Goal: Task Accomplishment & Management: Complete application form

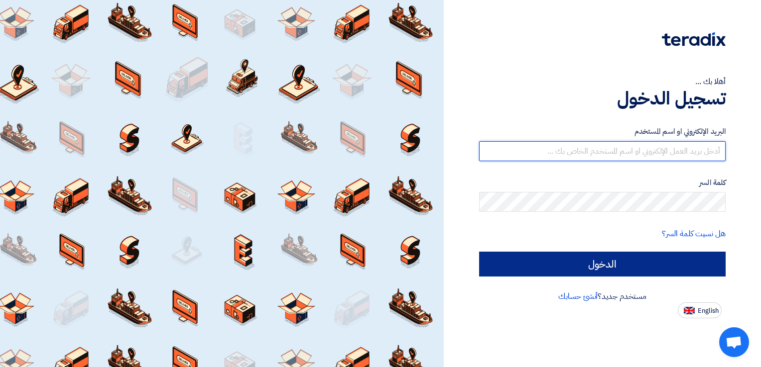
type input "[PERSON_NAME][EMAIL_ADDRESS][DOMAIN_NAME]"
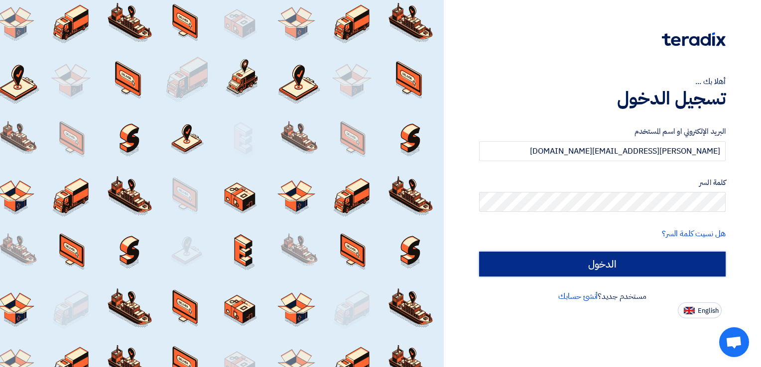
click at [632, 264] on input "الدخول" at bounding box center [602, 264] width 246 height 25
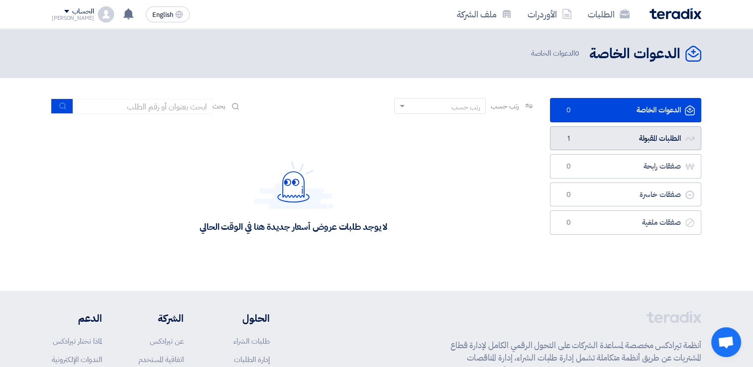
click at [623, 141] on link "الطلبات المقبولة الطلبات المقبولة 1" at bounding box center [625, 138] width 151 height 24
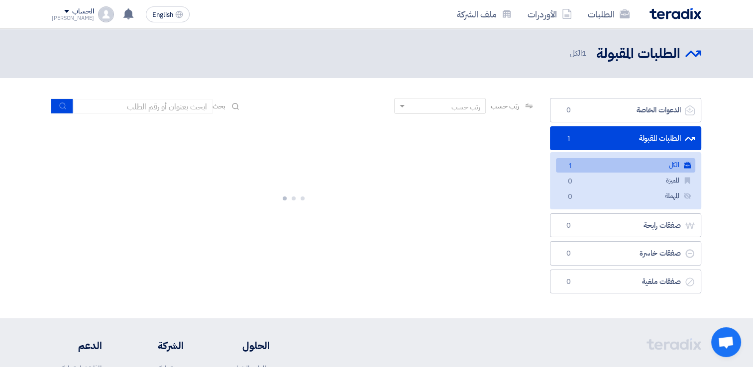
click at [620, 165] on link "الكل الكل 1" at bounding box center [625, 165] width 139 height 14
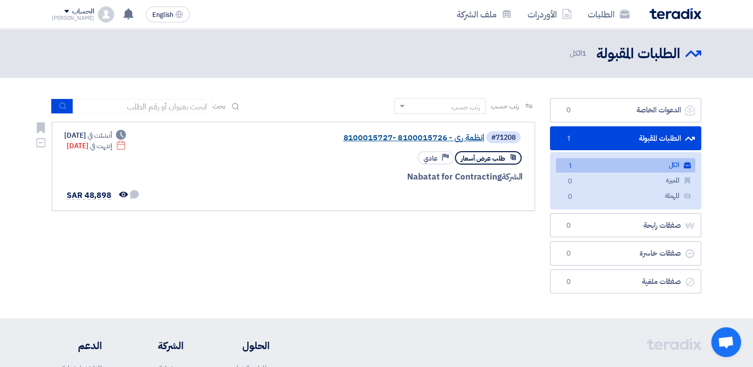
click at [423, 133] on link "انظمة رى - 8100015726 -8100015727" at bounding box center [384, 137] width 199 height 9
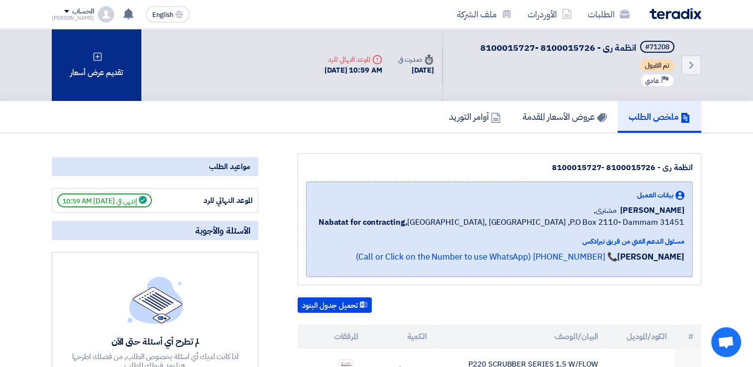
click at [115, 78] on div "تقديم عرض أسعار" at bounding box center [97, 65] width 90 height 72
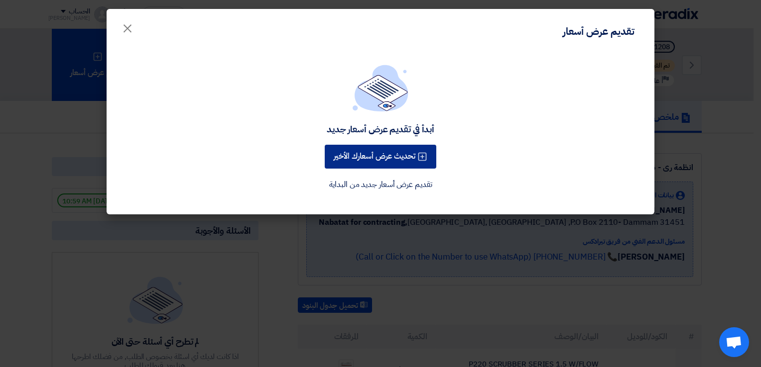
click at [363, 159] on button "تحديث عرض أسعارك الأخير" at bounding box center [380, 157] width 111 height 24
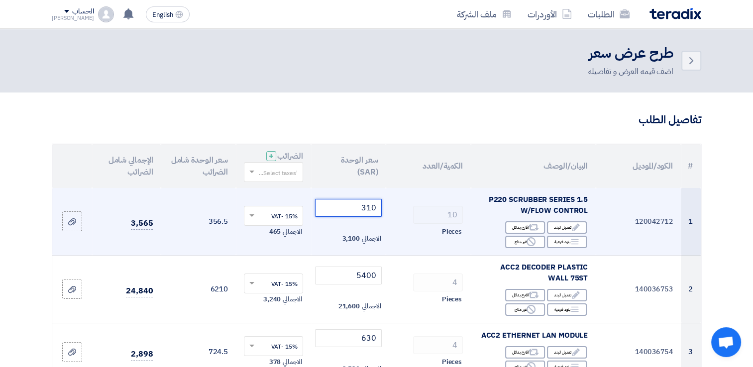
click at [328, 206] on input "310" at bounding box center [348, 208] width 67 height 18
click at [352, 209] on input "310" at bounding box center [348, 208] width 67 height 18
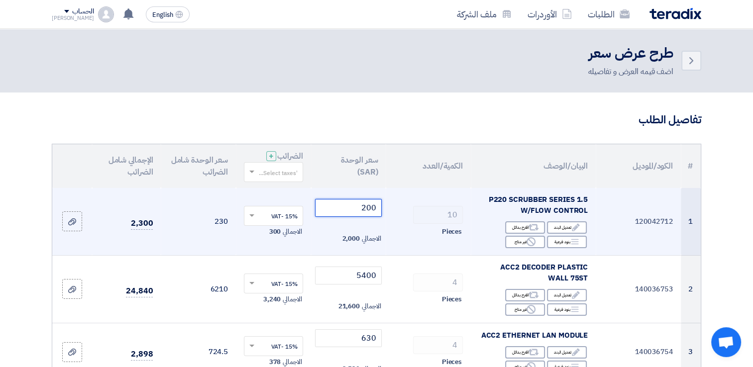
scroll to position [50, 0]
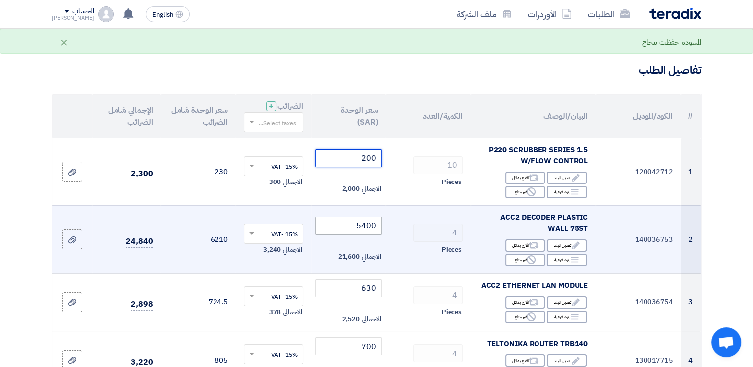
type input "200"
click at [331, 230] on input "5400" at bounding box center [348, 226] width 67 height 18
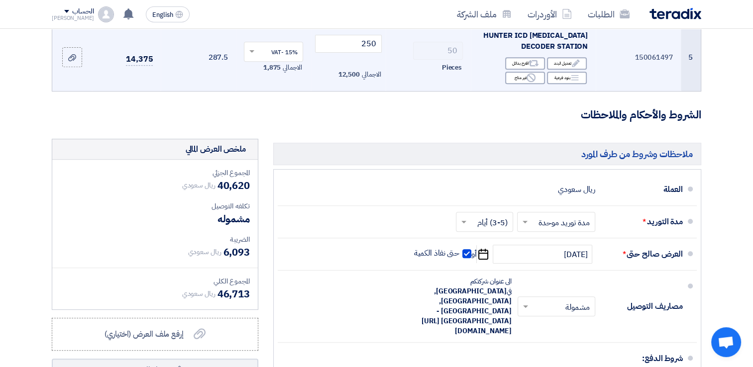
scroll to position [398, 0]
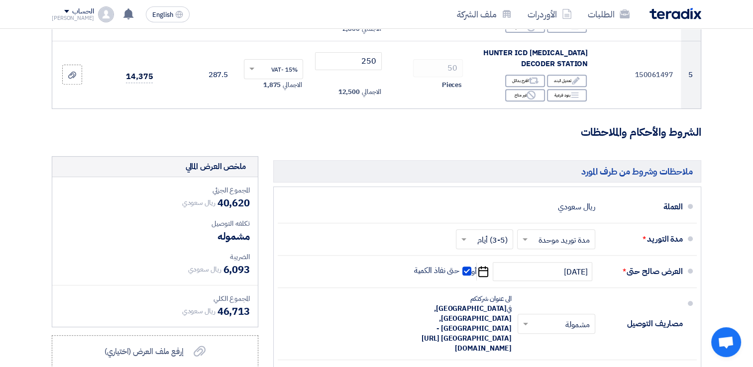
type input "5200"
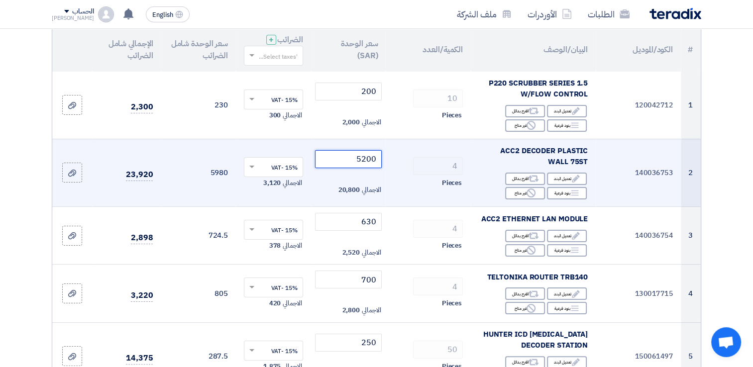
scroll to position [100, 0]
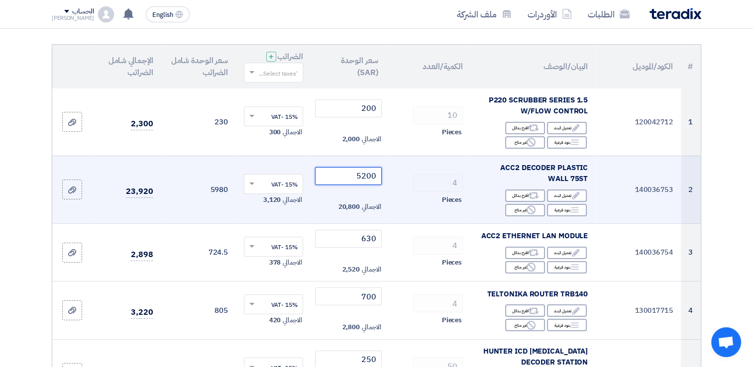
click at [343, 175] on input "5200" at bounding box center [348, 176] width 67 height 18
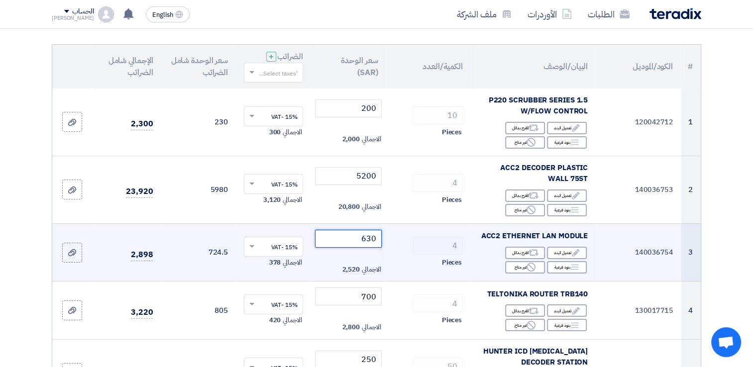
click at [351, 240] on input "630" at bounding box center [348, 239] width 67 height 18
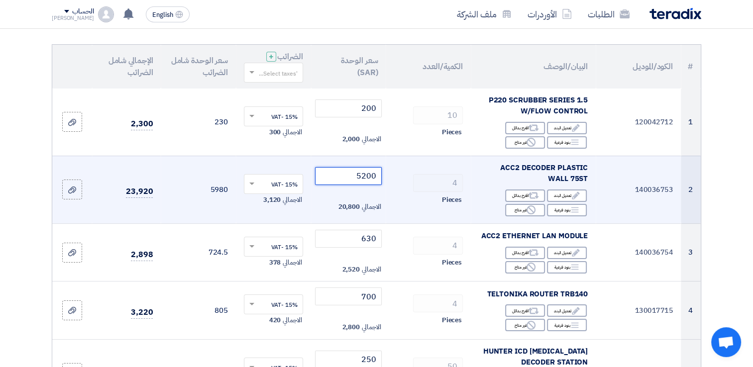
click at [344, 174] on input "5200" at bounding box center [348, 176] width 67 height 18
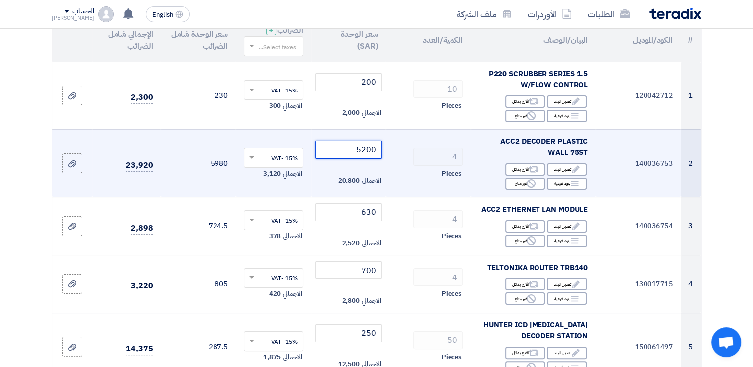
scroll to position [149, 0]
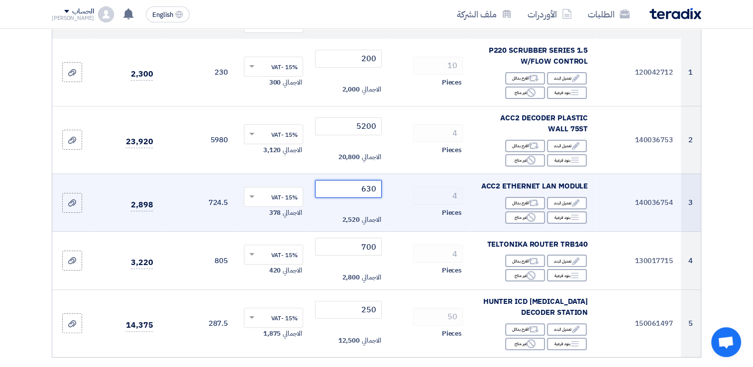
click at [353, 190] on input "630" at bounding box center [348, 189] width 67 height 18
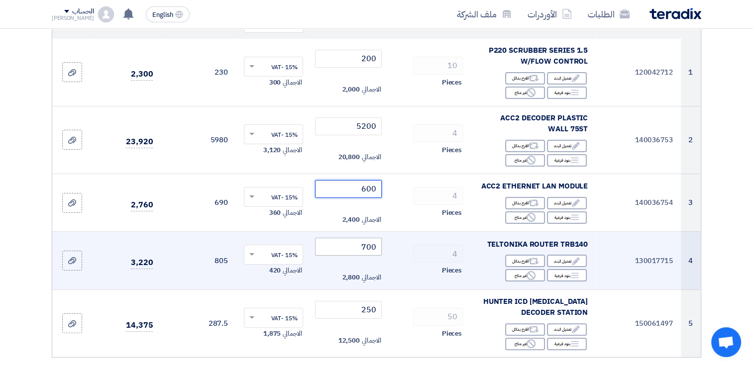
type input "600"
click at [358, 244] on input "700" at bounding box center [348, 247] width 67 height 18
click at [358, 243] on input "700" at bounding box center [348, 247] width 67 height 18
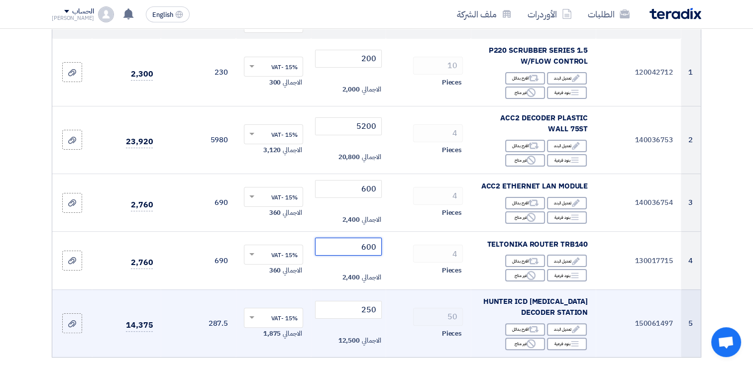
scroll to position [100, 0]
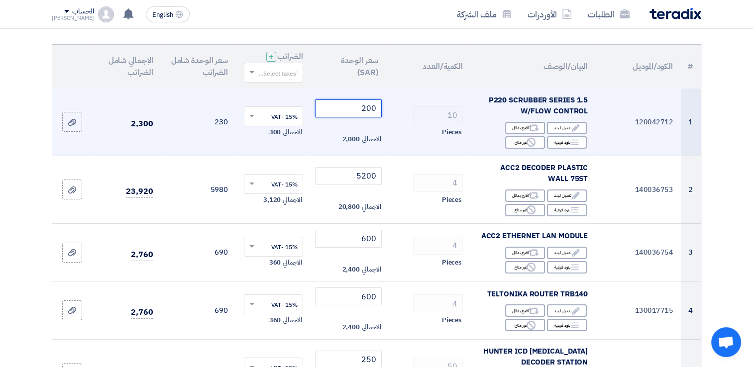
click at [348, 103] on input "200" at bounding box center [348, 109] width 67 height 18
click at [357, 107] on input "200" at bounding box center [348, 109] width 67 height 18
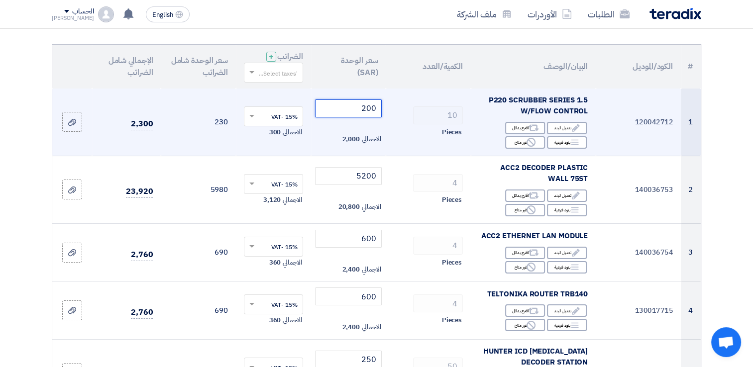
click at [357, 107] on input "200" at bounding box center [348, 109] width 67 height 18
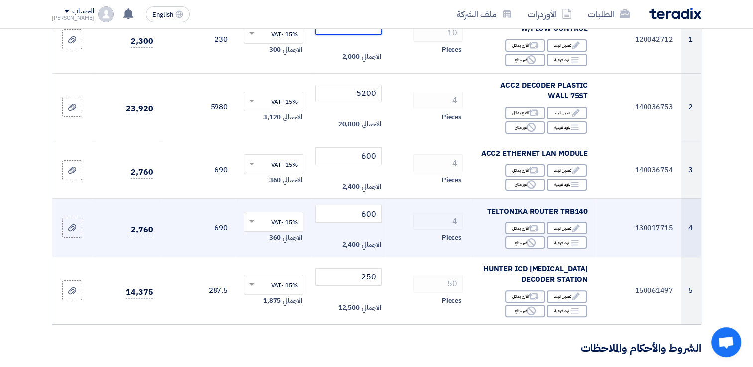
scroll to position [199, 0]
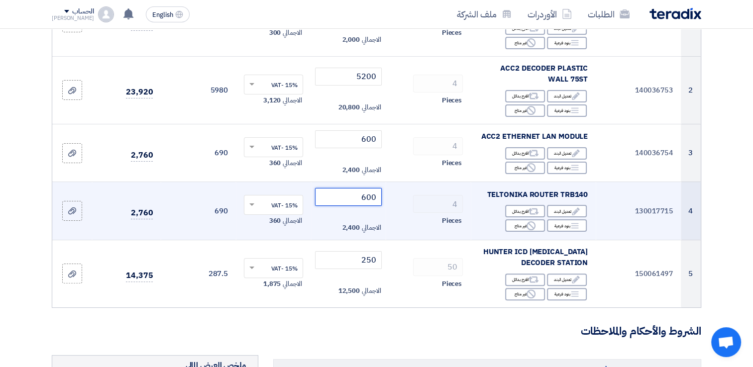
click at [340, 199] on input "600" at bounding box center [348, 197] width 67 height 18
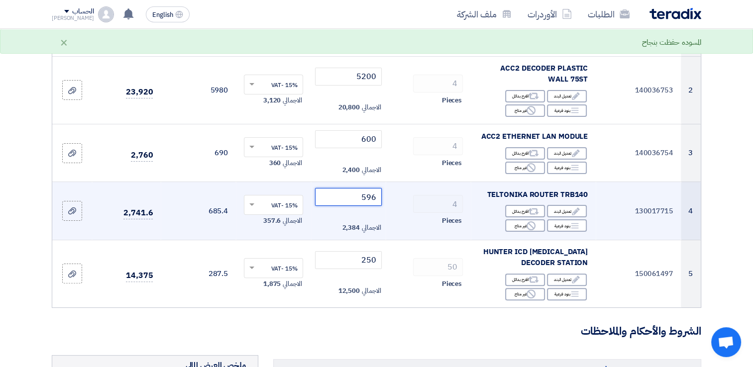
scroll to position [249, 0]
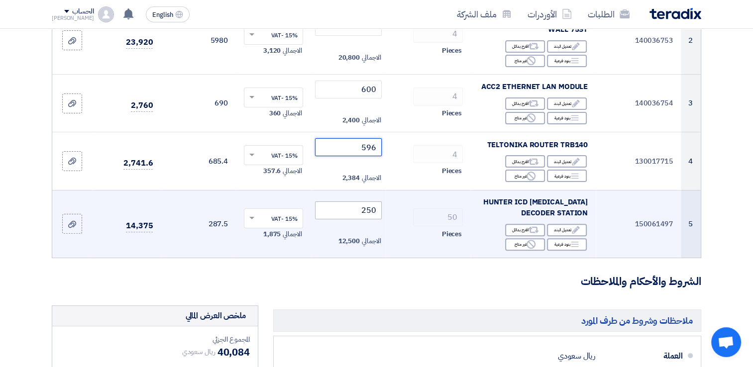
type input "596"
click at [354, 206] on input "250" at bounding box center [348, 211] width 67 height 18
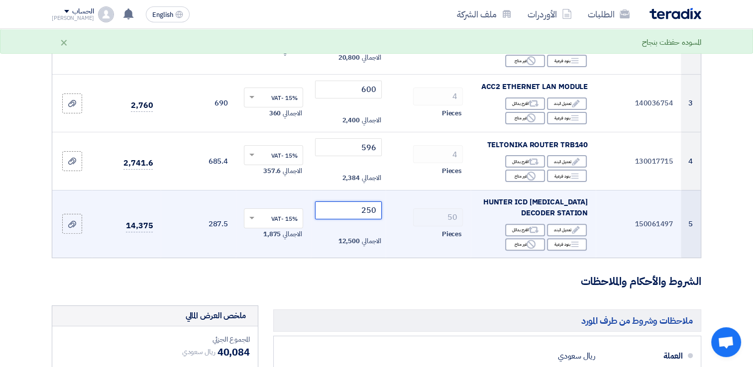
click at [359, 212] on input "250" at bounding box center [348, 211] width 67 height 18
drag, startPoint x: 359, startPoint y: 212, endPoint x: 360, endPoint y: 206, distance: 6.5
click at [359, 208] on input "250" at bounding box center [348, 211] width 67 height 18
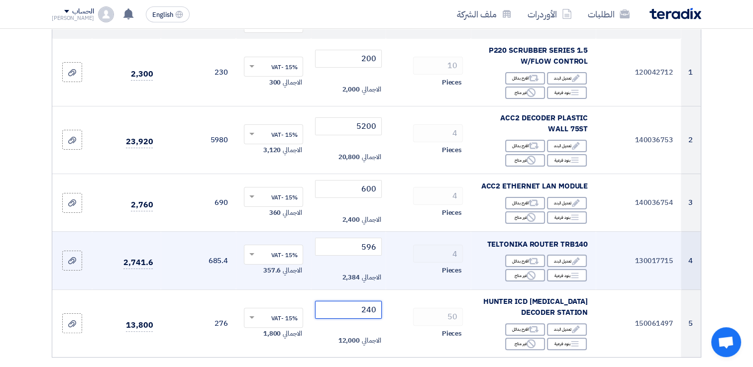
scroll to position [100, 0]
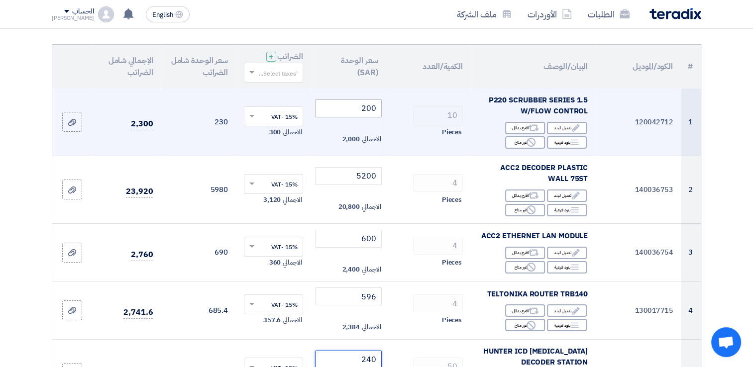
type input "240"
click at [344, 107] on input "200" at bounding box center [348, 109] width 67 height 18
click at [344, 111] on input "200" at bounding box center [348, 109] width 67 height 18
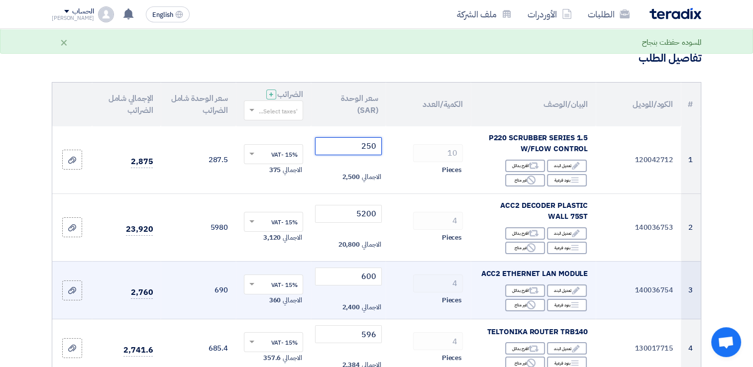
scroll to position [0, 0]
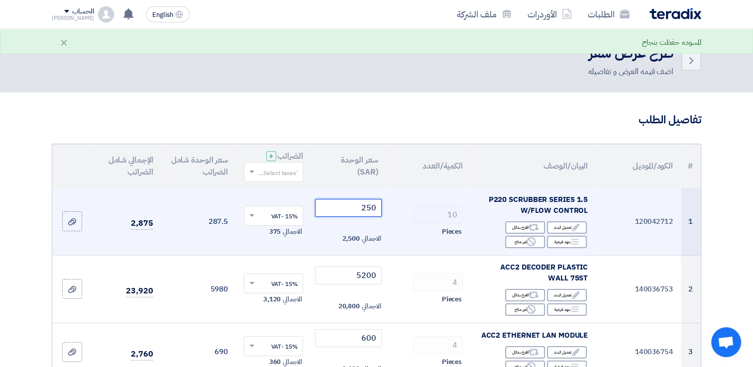
click at [338, 214] on input "250" at bounding box center [348, 208] width 67 height 18
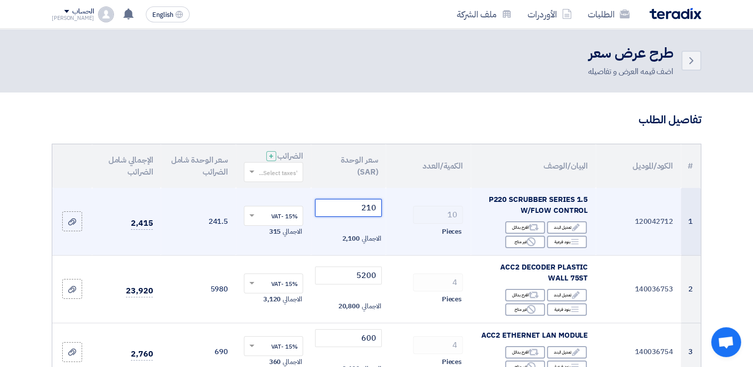
click at [342, 206] on input "210" at bounding box center [348, 208] width 67 height 18
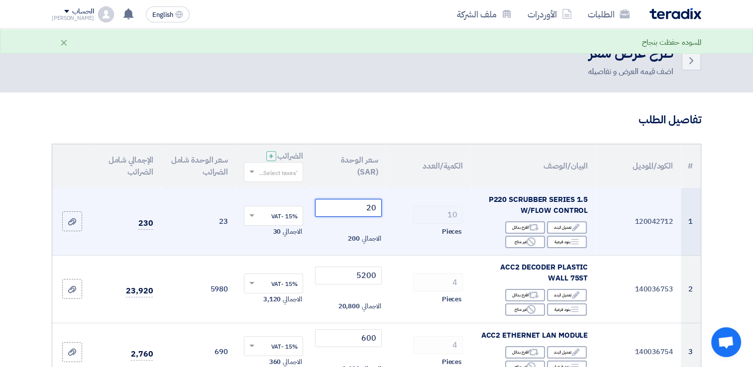
type input "200"
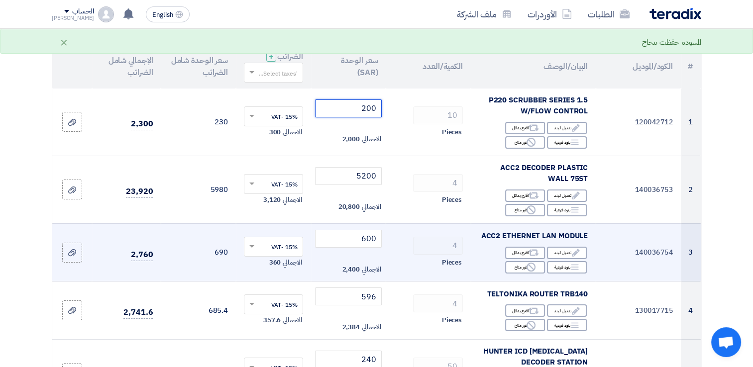
scroll to position [50, 0]
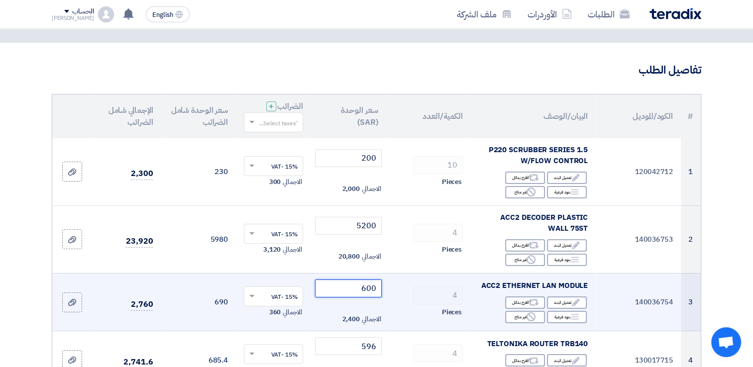
click at [344, 285] on input "600" at bounding box center [348, 289] width 67 height 18
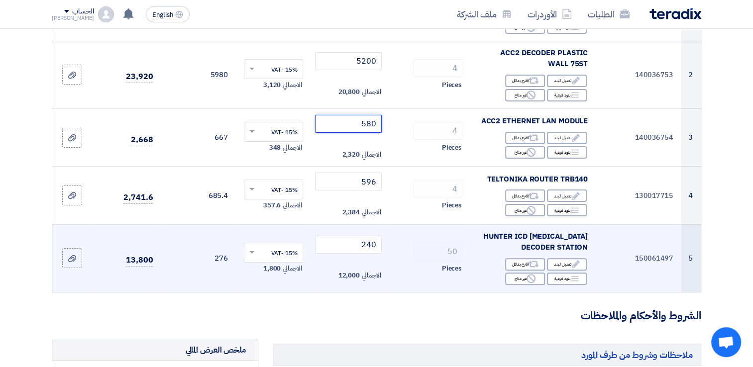
scroll to position [199, 0]
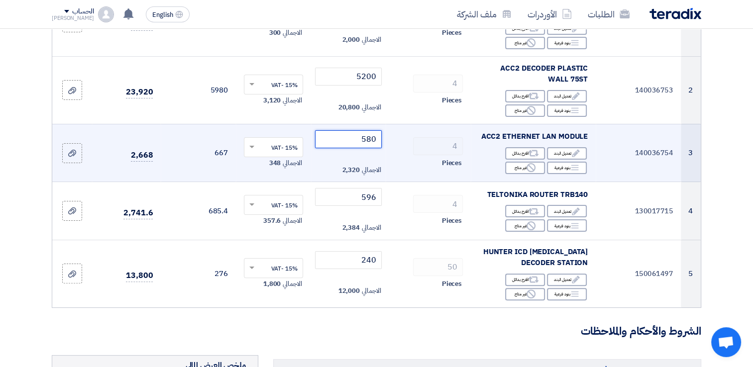
click at [346, 137] on input "580" at bounding box center [348, 139] width 67 height 18
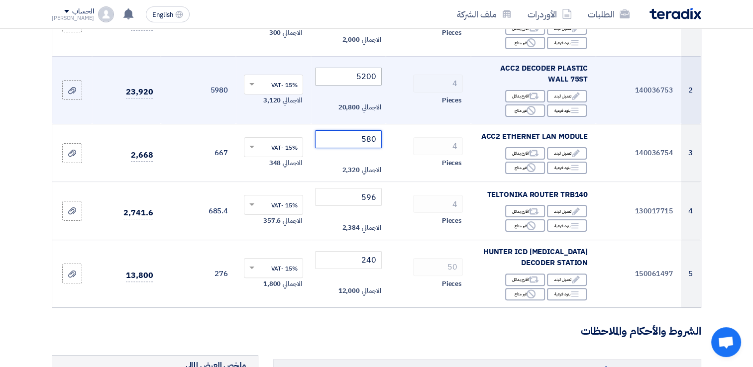
type input "580"
click at [348, 78] on input "5200" at bounding box center [348, 77] width 67 height 18
click at [346, 78] on input "510" at bounding box center [348, 77] width 67 height 18
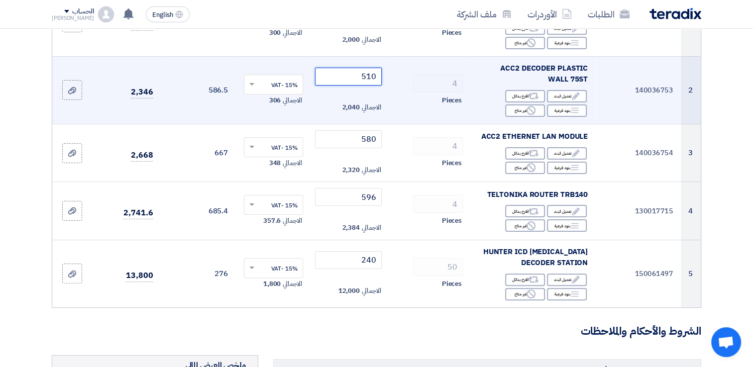
click at [346, 78] on input "510" at bounding box center [348, 77] width 67 height 18
type input "5200"
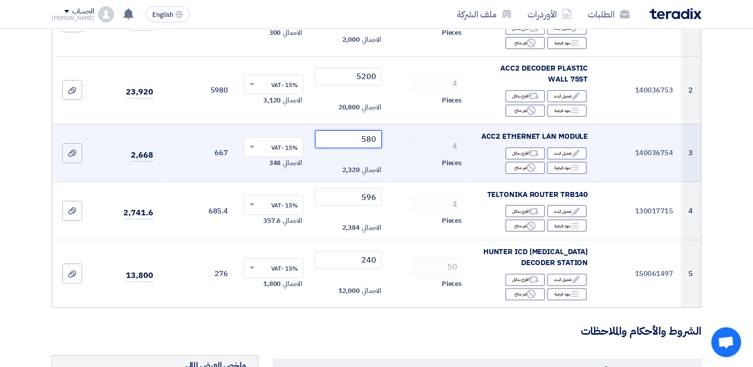
click at [354, 136] on input "580" at bounding box center [348, 139] width 67 height 18
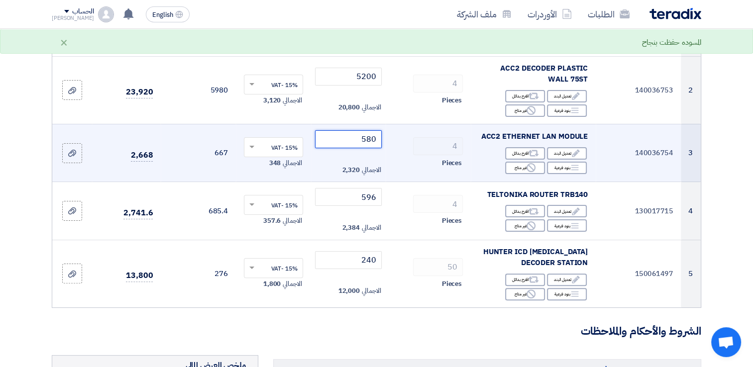
click at [354, 136] on input "580" at bounding box center [348, 139] width 67 height 18
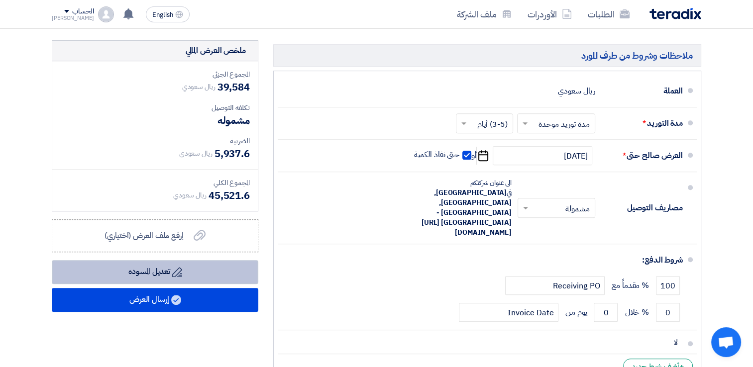
scroll to position [498, 0]
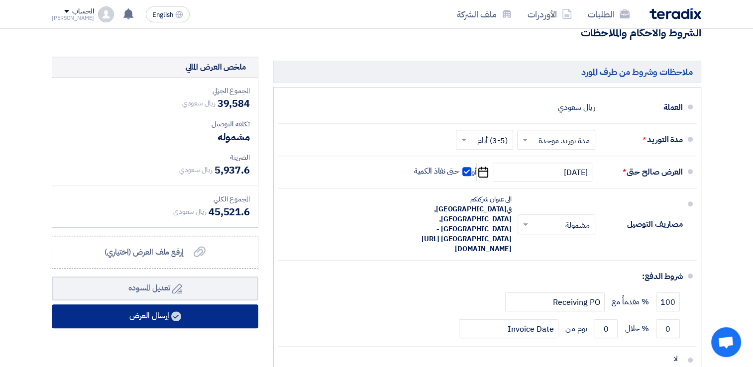
type input "600"
click at [137, 313] on button "إرسال العرض" at bounding box center [155, 317] width 207 height 24
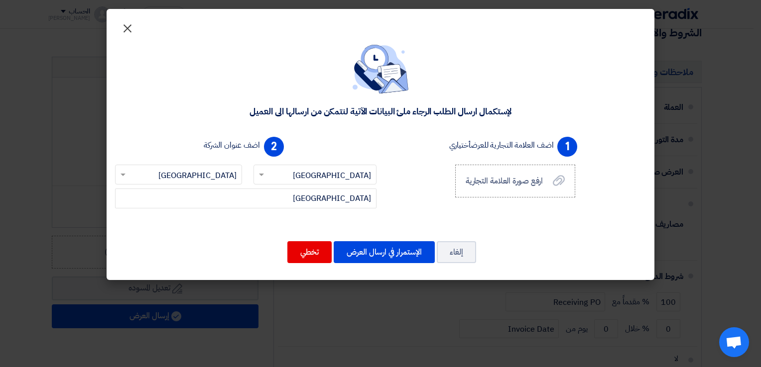
click at [128, 27] on span "×" at bounding box center [127, 28] width 12 height 30
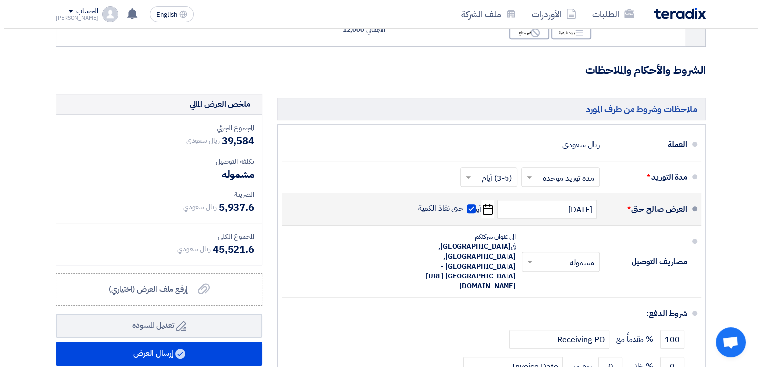
scroll to position [548, 0]
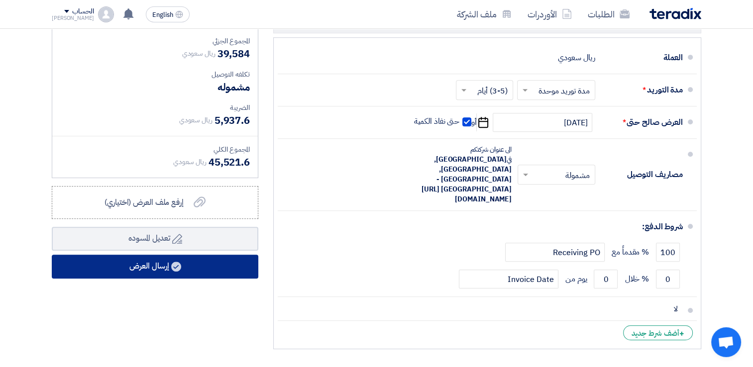
click at [181, 266] on use at bounding box center [176, 267] width 10 height 10
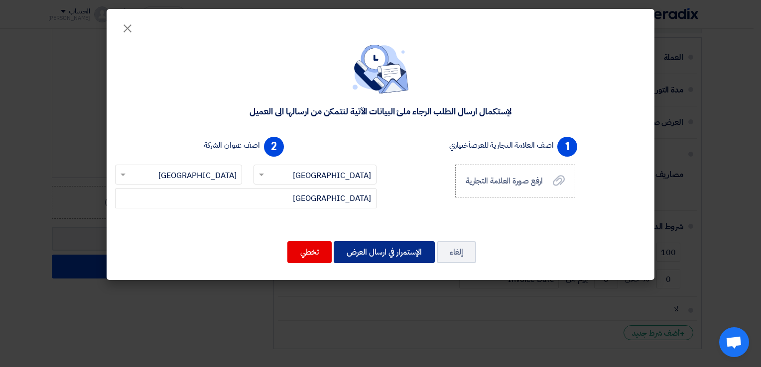
click at [381, 255] on button "الإستمرار في ارسال العرض" at bounding box center [384, 252] width 101 height 22
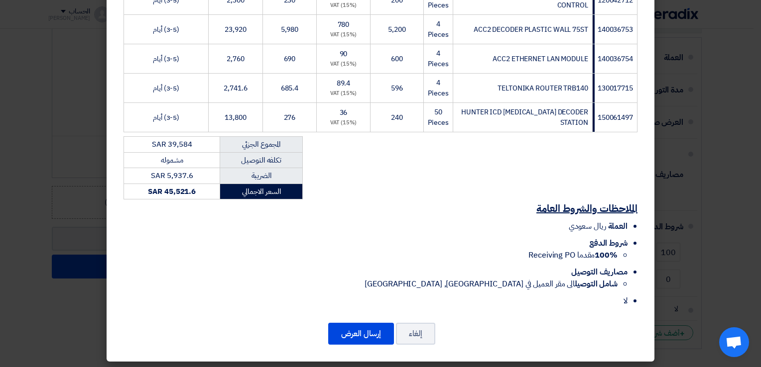
scroll to position [205, 0]
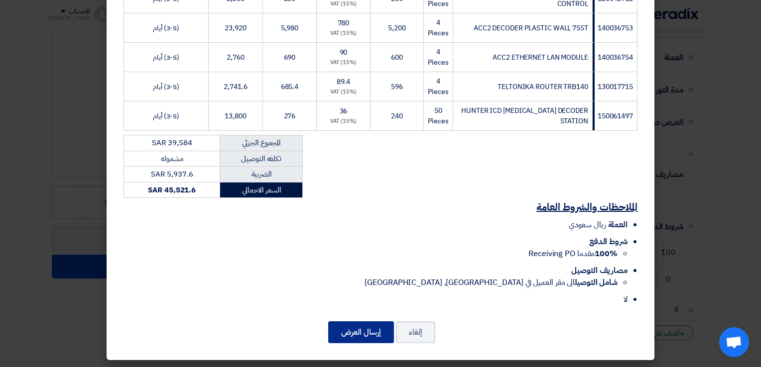
click at [350, 329] on button "إرسال العرض" at bounding box center [361, 333] width 66 height 22
